Goal: Transaction & Acquisition: Download file/media

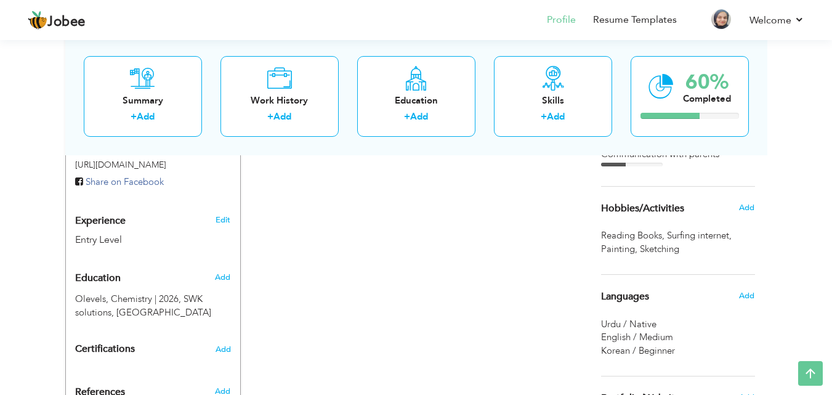
scroll to position [431, 0]
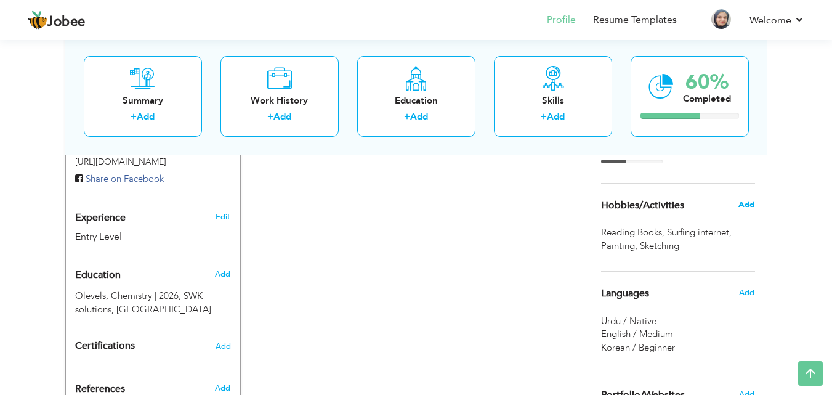
click at [747, 204] on span "Add" at bounding box center [746, 204] width 16 height 11
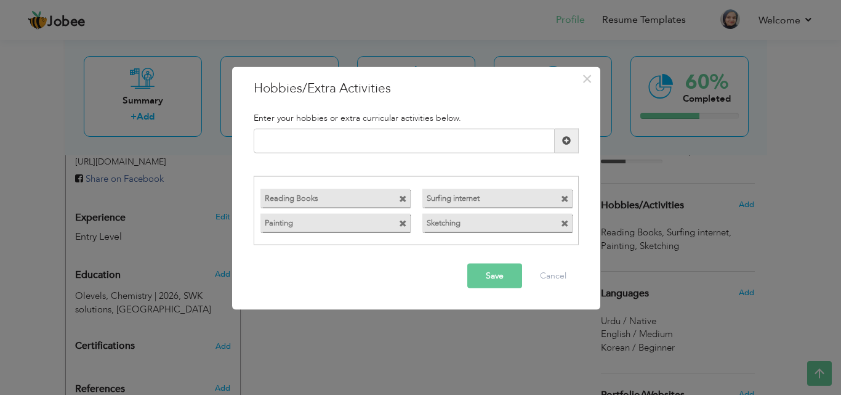
click at [402, 224] on span at bounding box center [403, 224] width 8 height 8
click at [516, 273] on button "Save" at bounding box center [494, 276] width 55 height 25
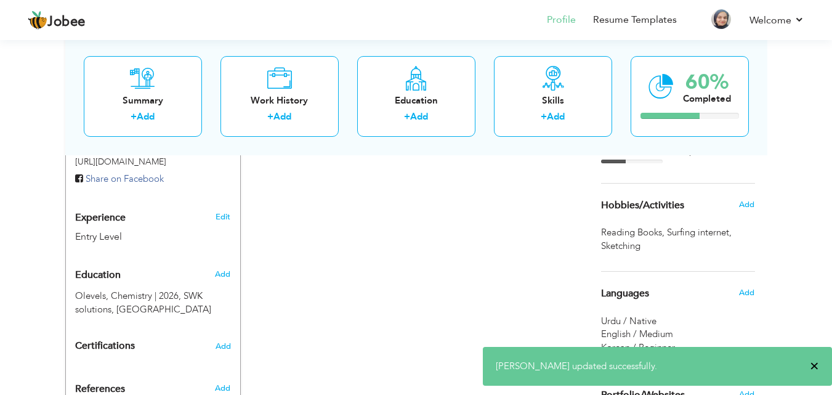
click at [815, 365] on span "×" at bounding box center [814, 366] width 9 height 12
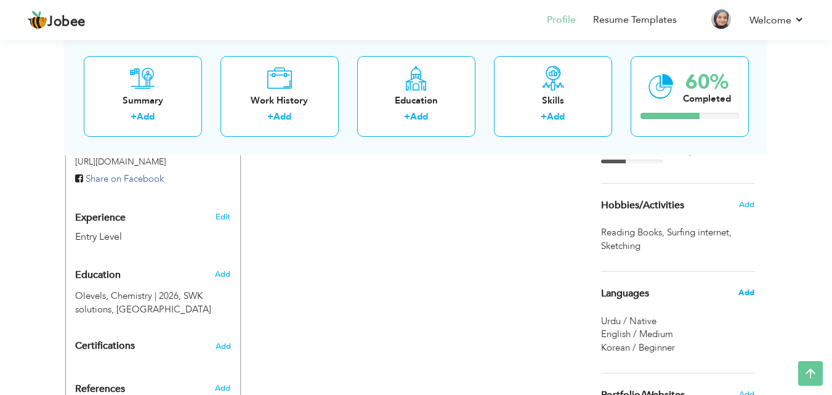
click at [748, 294] on span "Add" at bounding box center [746, 292] width 16 height 11
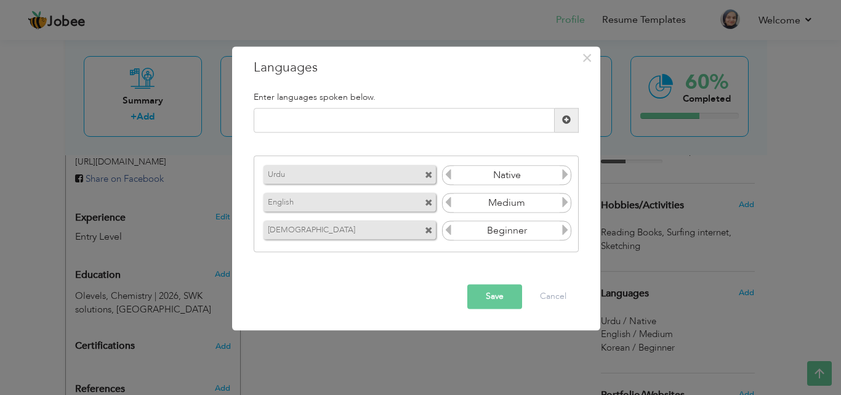
click at [428, 229] on span at bounding box center [429, 231] width 8 height 8
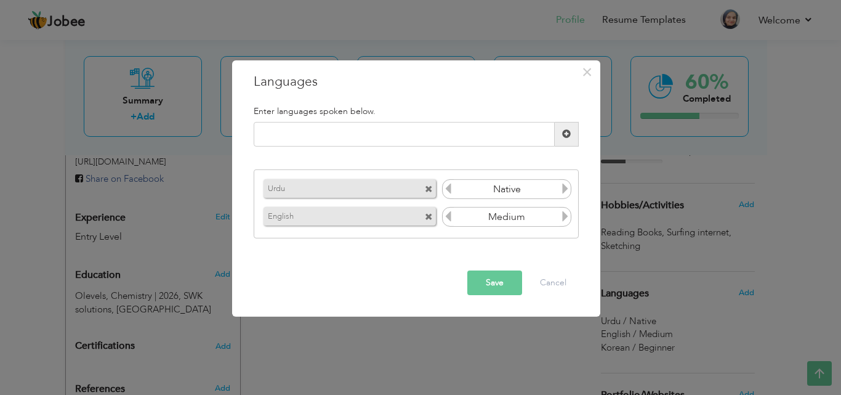
click at [499, 281] on button "Save" at bounding box center [494, 282] width 55 height 25
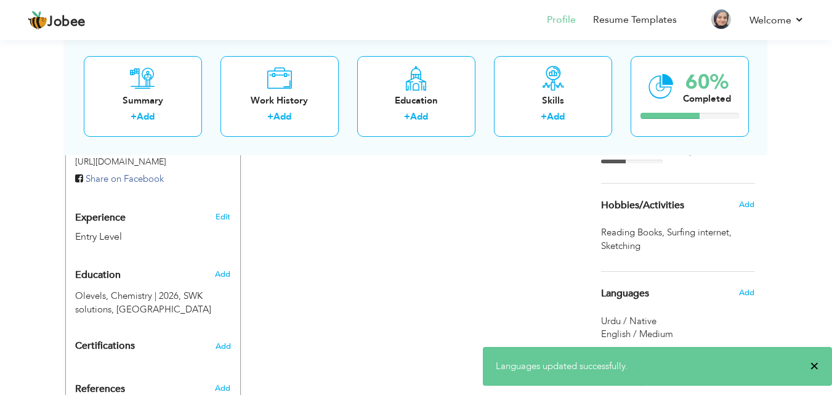
click at [814, 360] on span "×" at bounding box center [814, 366] width 9 height 12
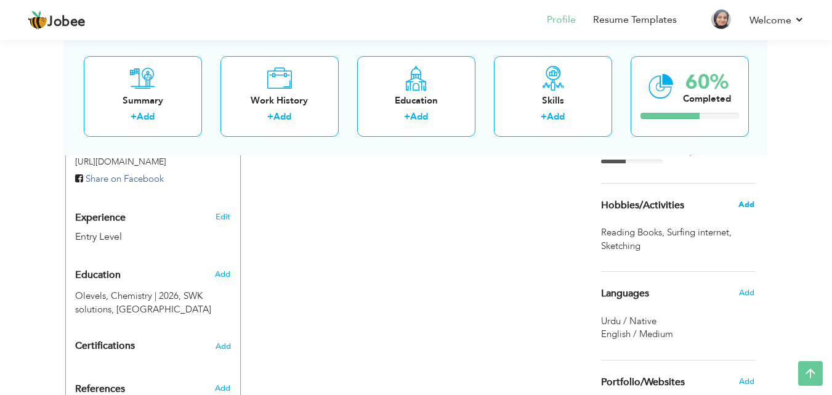
click at [745, 203] on span "Add" at bounding box center [746, 204] width 16 height 11
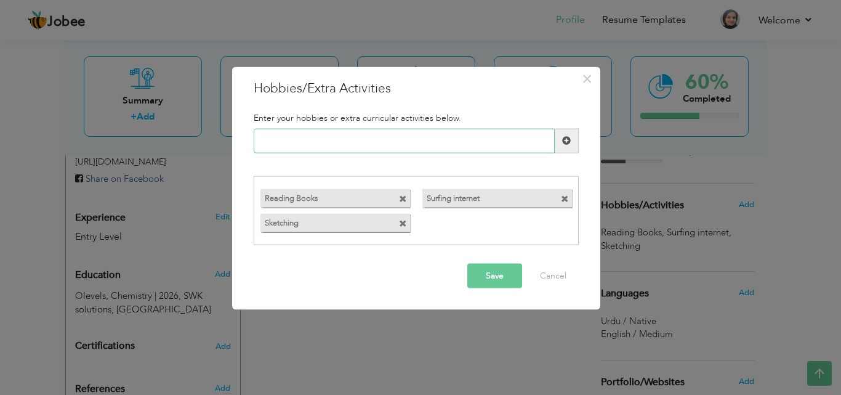
click at [371, 139] on input "text" at bounding box center [404, 140] width 301 height 25
type input "l"
type input "Learning languages"
click at [562, 145] on span at bounding box center [566, 140] width 9 height 9
click at [494, 281] on button "Save" at bounding box center [494, 276] width 55 height 25
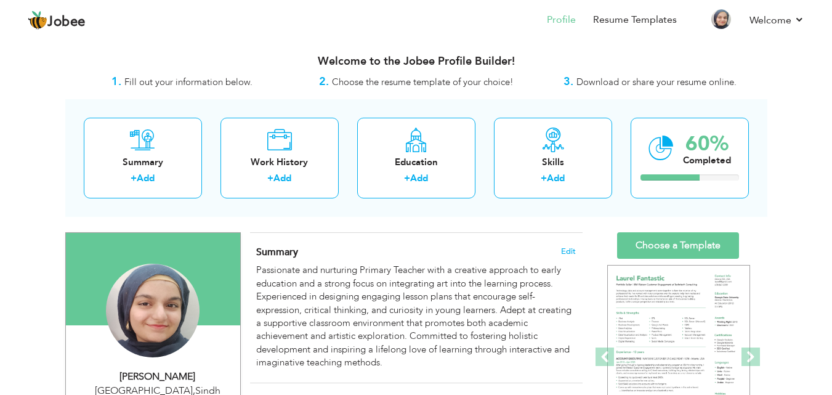
scroll to position [345, 0]
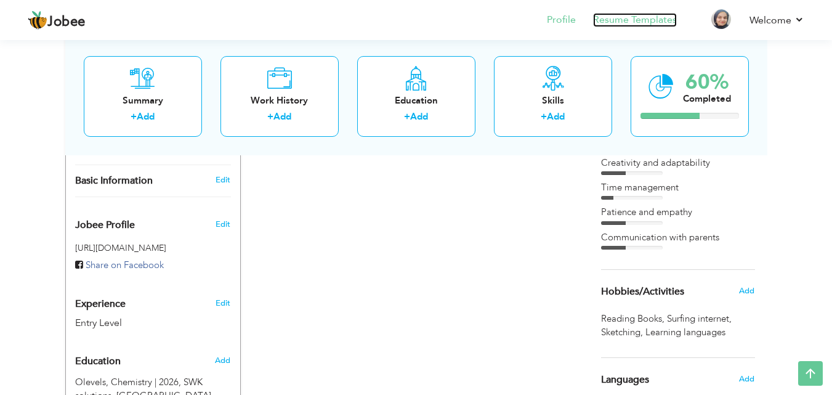
click at [642, 23] on link "Resume Templates" at bounding box center [635, 20] width 84 height 14
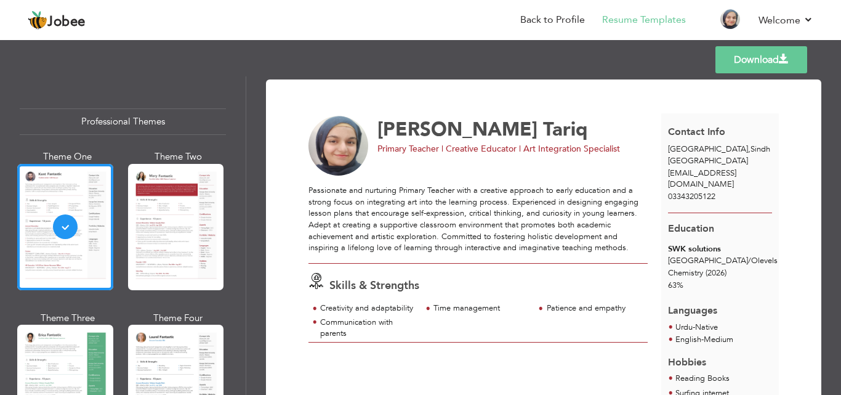
click at [240, 257] on div "Professional Themes Theme One Theme Two Theme Three Theme Six" at bounding box center [123, 235] width 246 height 318
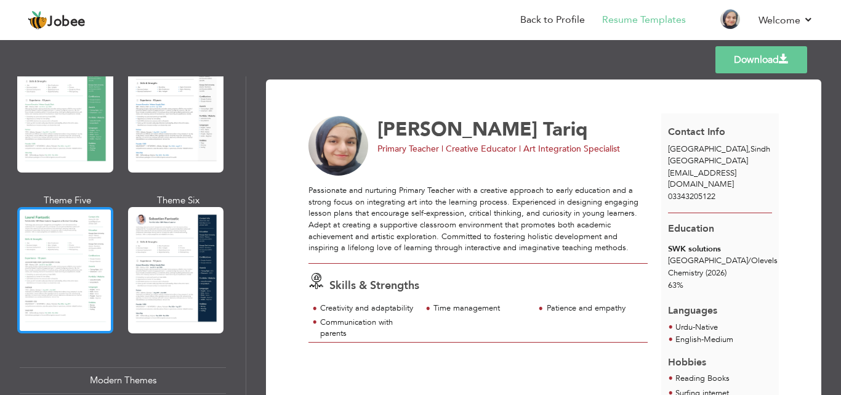
click at [93, 265] on div at bounding box center [65, 270] width 96 height 126
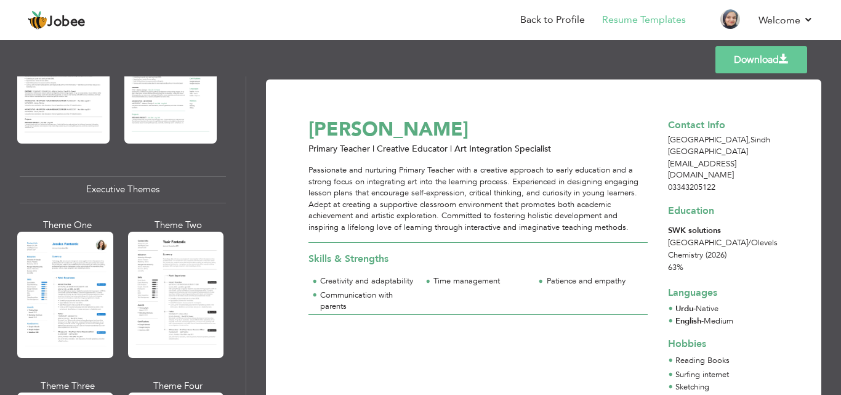
scroll to position [1115, 0]
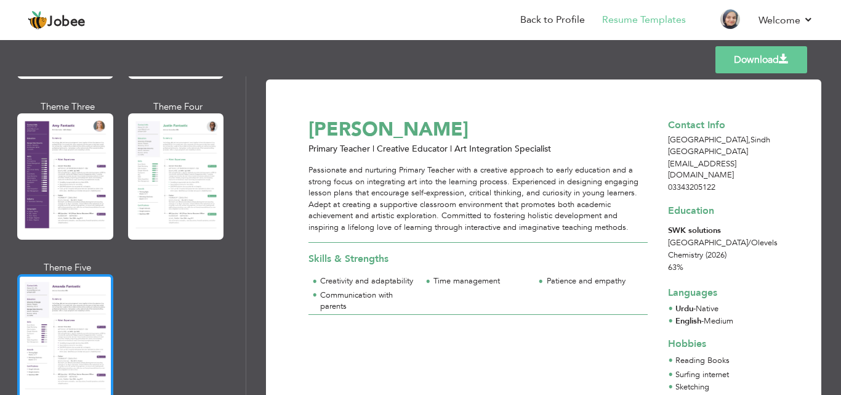
click at [93, 322] on div at bounding box center [65, 337] width 96 height 126
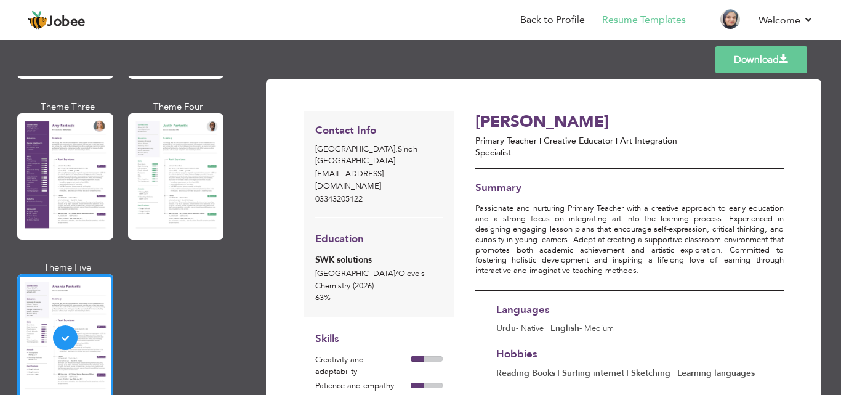
scroll to position [88, 0]
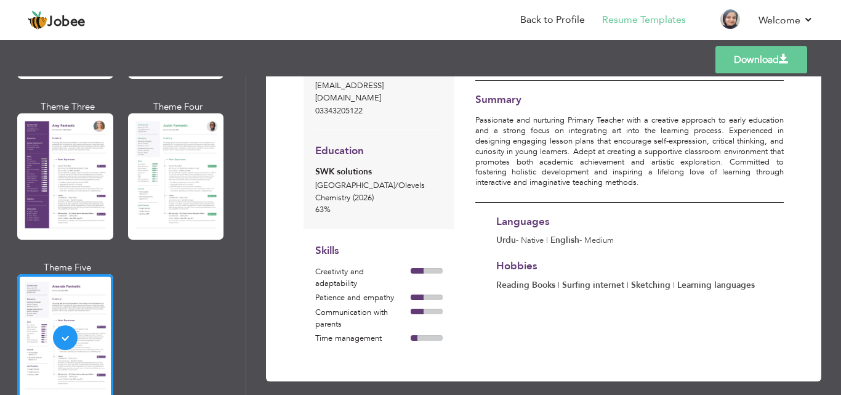
click at [734, 59] on link "Download" at bounding box center [762, 59] width 92 height 27
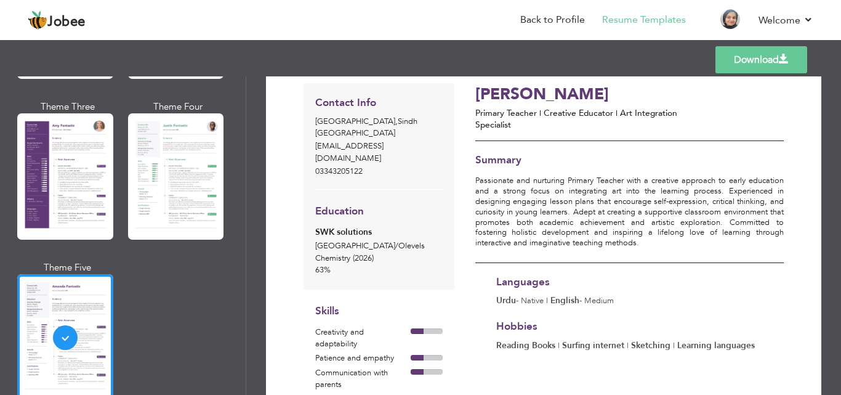
scroll to position [0, 0]
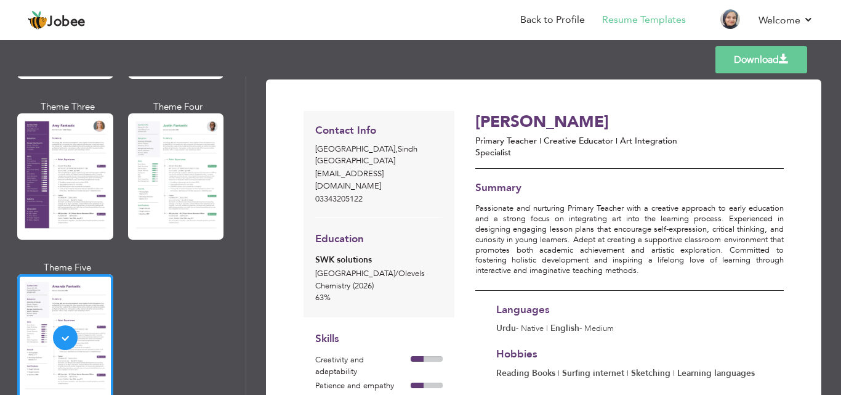
click at [841, 75] on div "Templates Download" at bounding box center [420, 59] width 841 height 39
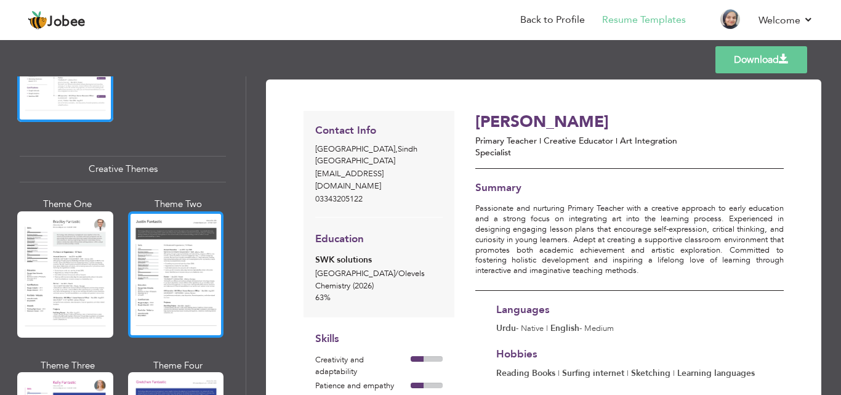
click at [167, 282] on div at bounding box center [176, 274] width 96 height 126
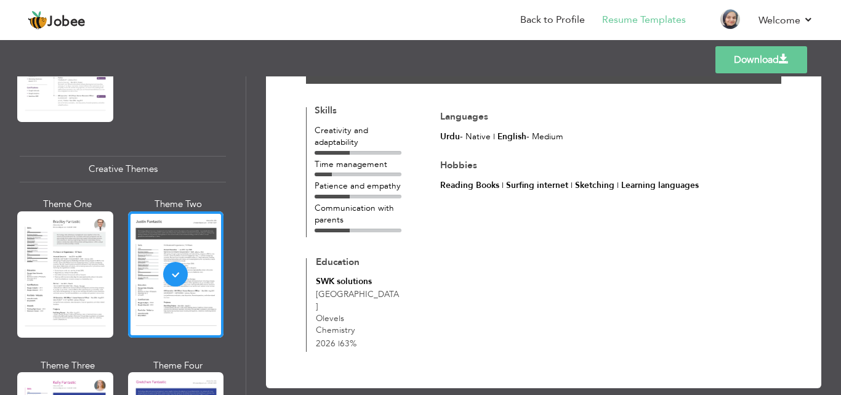
scroll to position [170, 0]
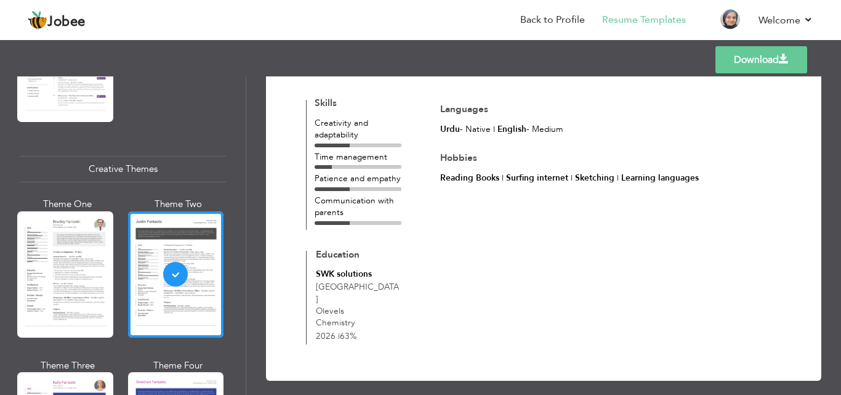
click at [739, 66] on link "Download" at bounding box center [762, 59] width 92 height 27
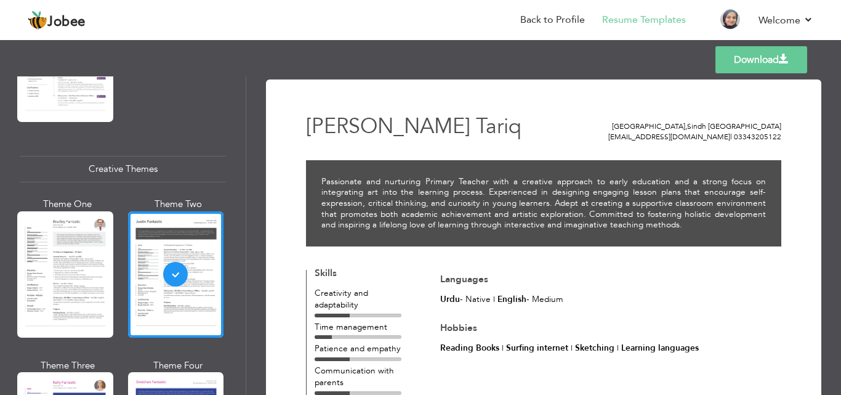
click at [841, 65] on div "Templates Download" at bounding box center [420, 59] width 841 height 39
click at [239, 377] on div "Professional Themes Theme One Theme Two Theme Three Theme Six" at bounding box center [123, 235] width 246 height 318
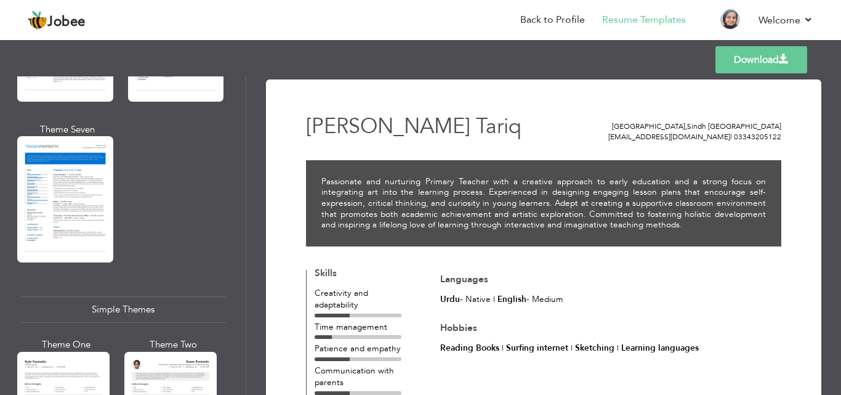
scroll to position [2192, 0]
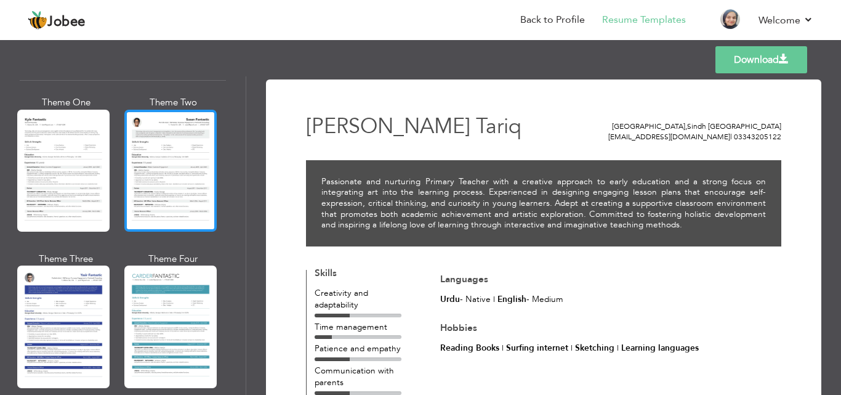
click at [163, 161] on div at bounding box center [170, 171] width 92 height 122
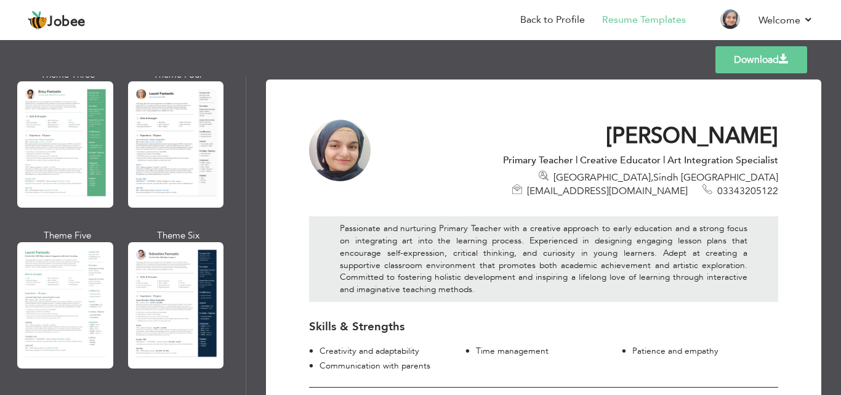
scroll to position [0, 0]
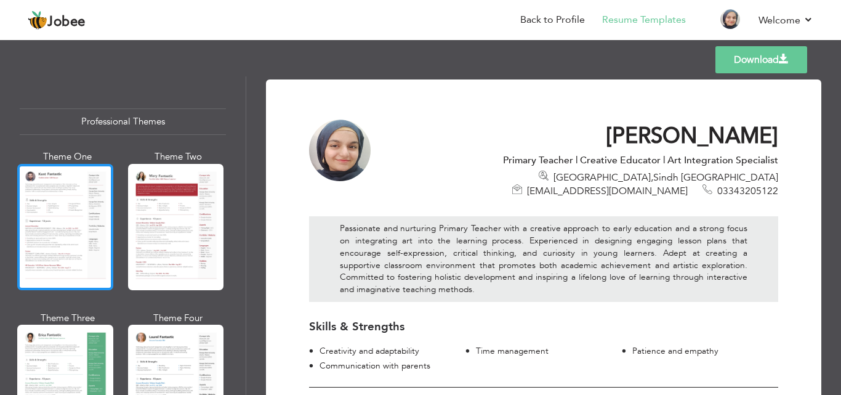
click at [89, 231] on div at bounding box center [65, 227] width 96 height 126
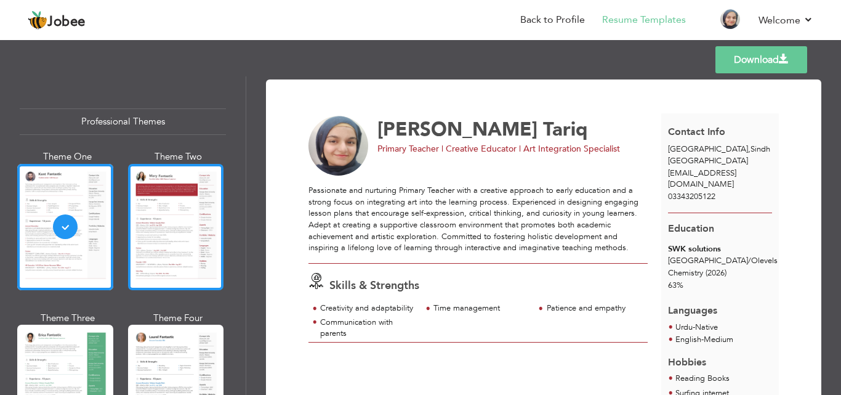
click at [154, 245] on div at bounding box center [176, 227] width 96 height 126
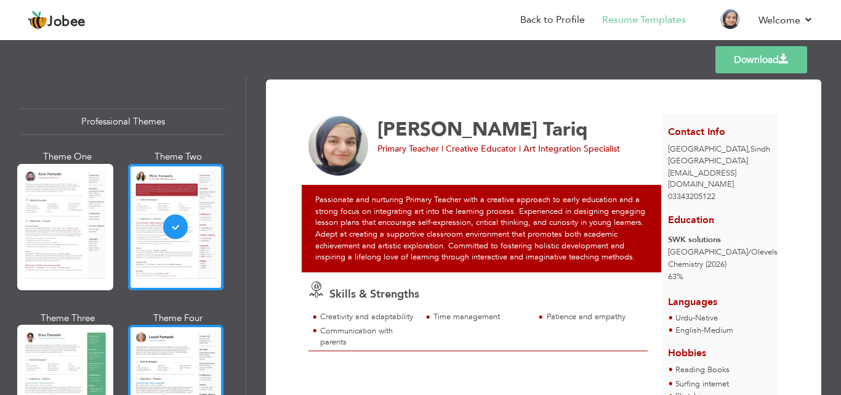
click at [176, 342] on div at bounding box center [176, 388] width 96 height 126
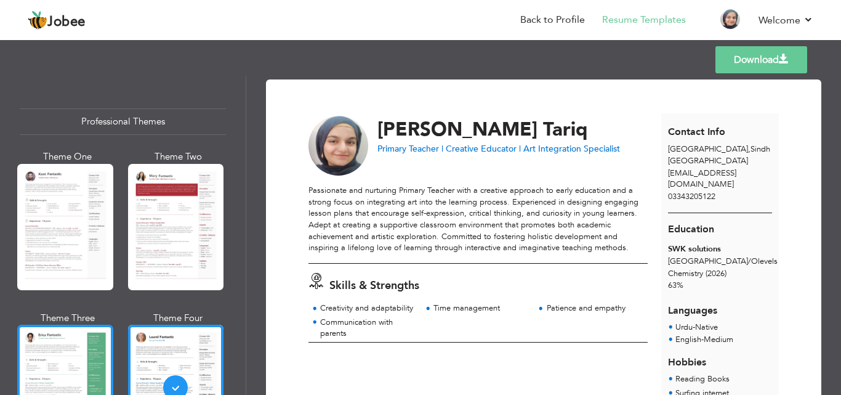
click at [74, 356] on div at bounding box center [65, 388] width 96 height 126
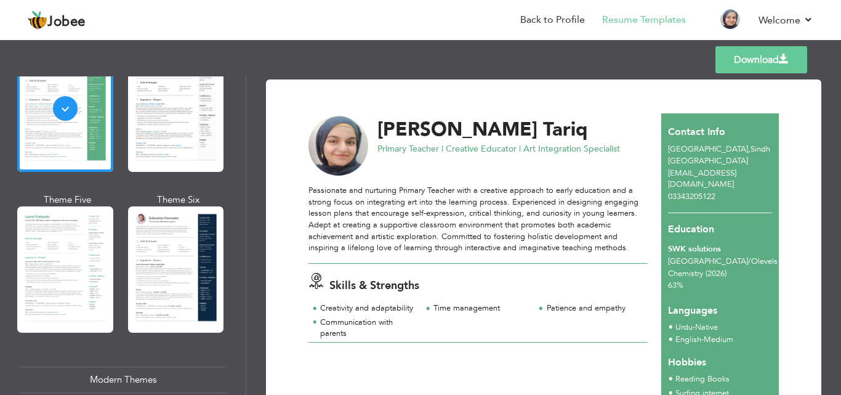
scroll to position [557, 0]
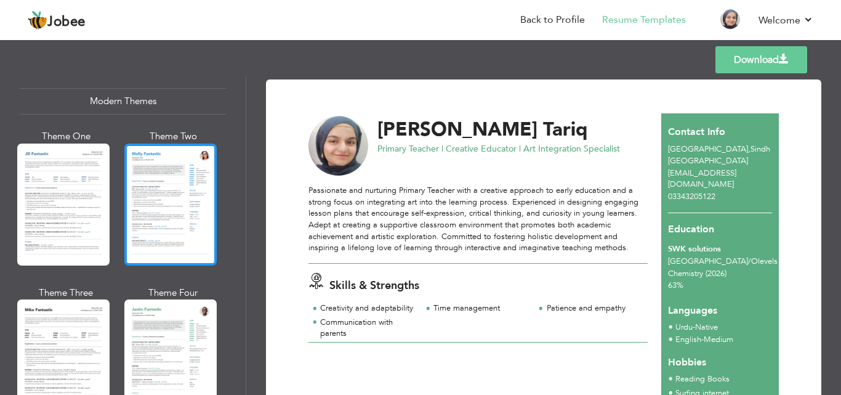
click at [177, 197] on div at bounding box center [170, 204] width 92 height 122
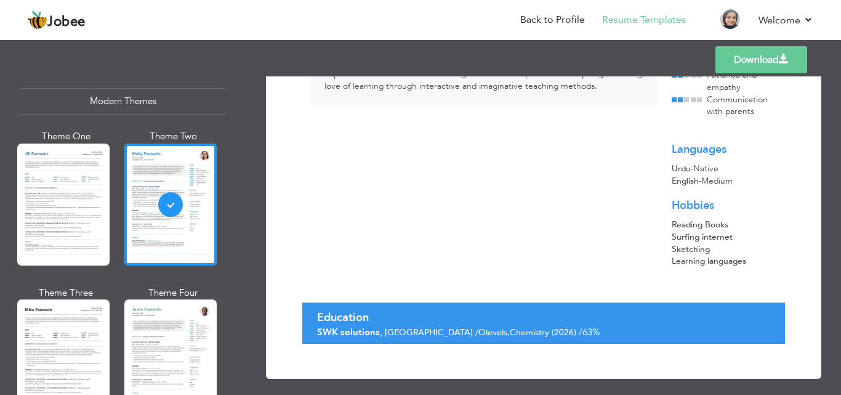
scroll to position [203, 0]
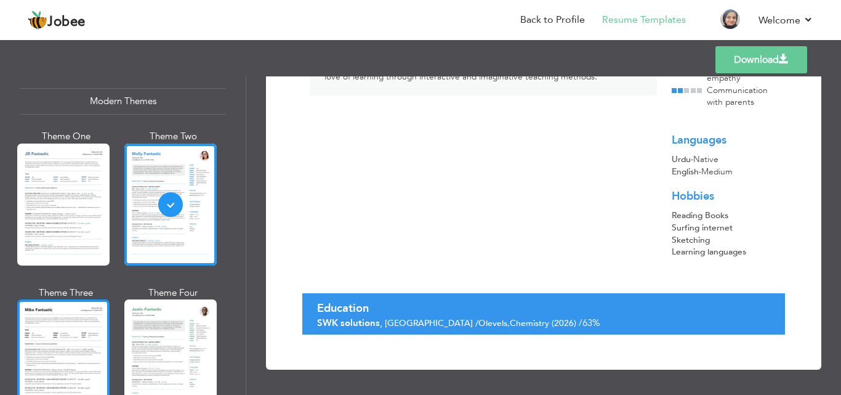
click at [83, 331] on div at bounding box center [63, 360] width 92 height 122
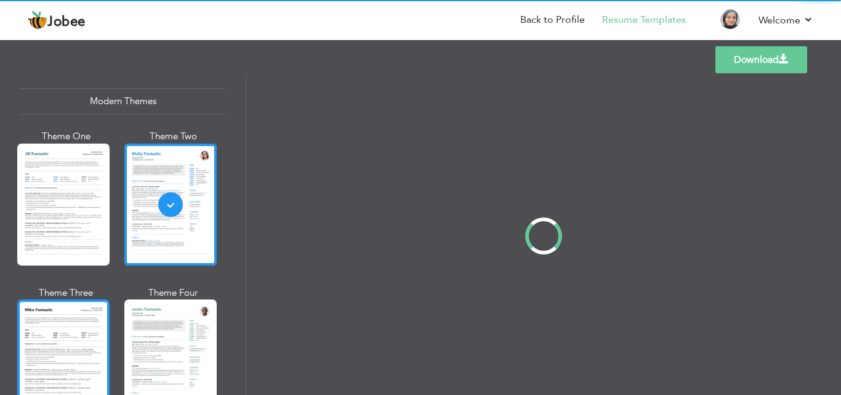
scroll to position [0, 0]
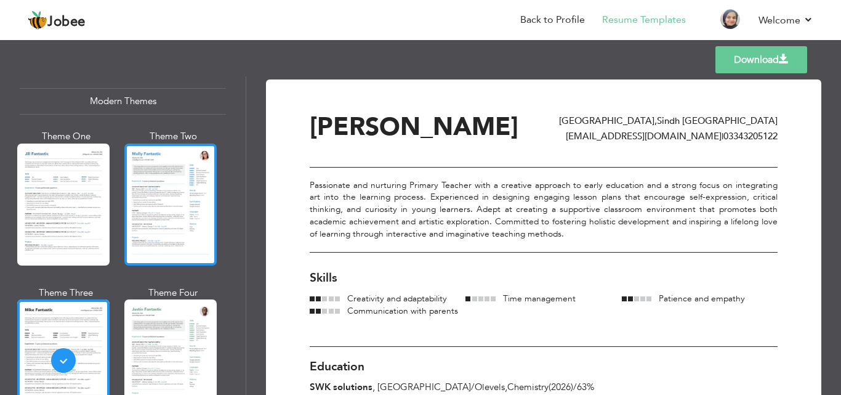
click at [179, 225] on div at bounding box center [170, 204] width 92 height 122
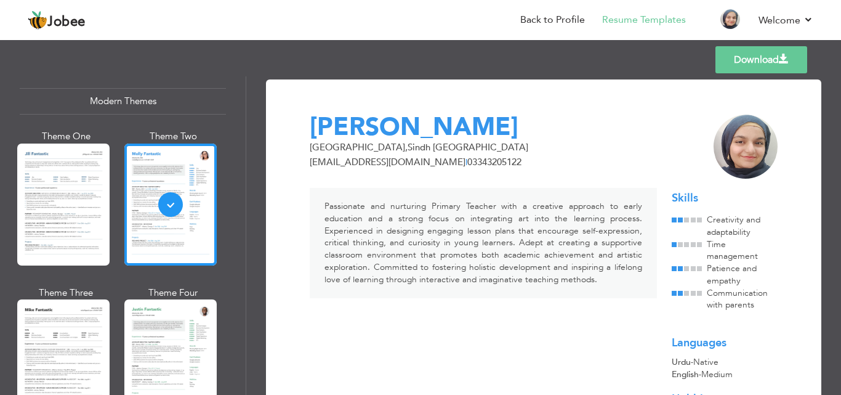
click at [780, 60] on span at bounding box center [784, 59] width 10 height 10
